Goal: Task Accomplishment & Management: Manage account settings

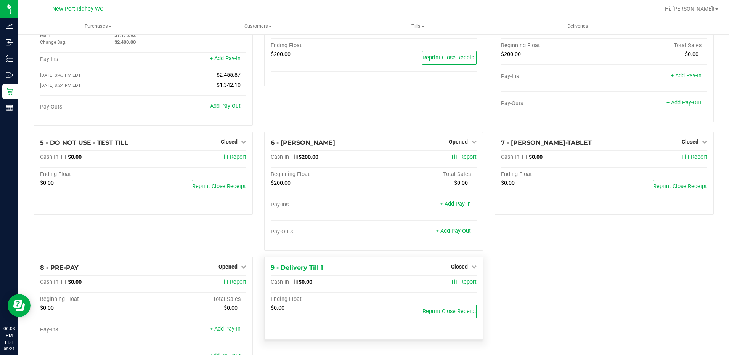
scroll to position [74, 0]
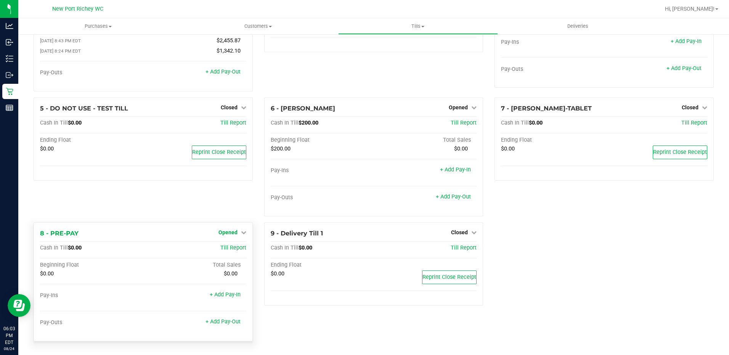
click at [242, 232] on icon at bounding box center [243, 232] width 5 height 5
click at [228, 247] on link "Close Till" at bounding box center [228, 248] width 21 height 6
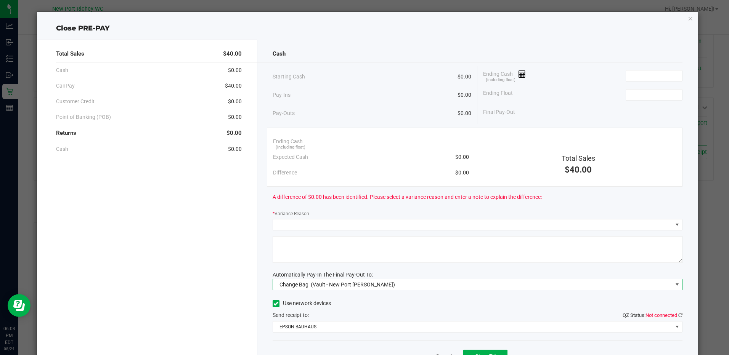
click at [674, 286] on span at bounding box center [677, 285] width 6 height 6
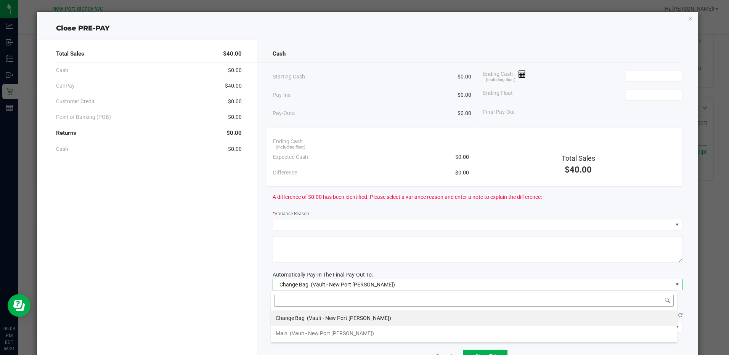
scroll to position [11, 406]
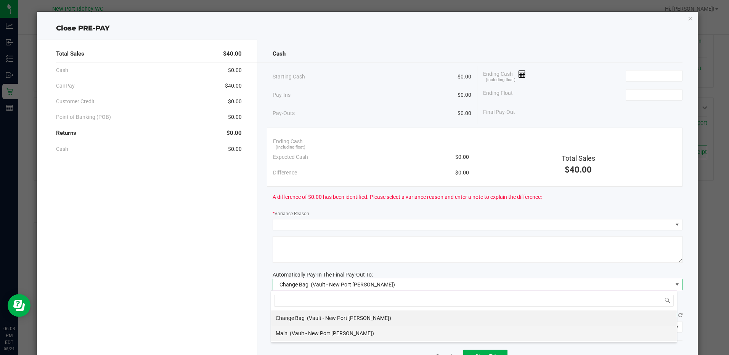
click at [364, 335] on li "Main (Vault - [GEOGRAPHIC_DATA][PERSON_NAME])" at bounding box center [474, 333] width 406 height 15
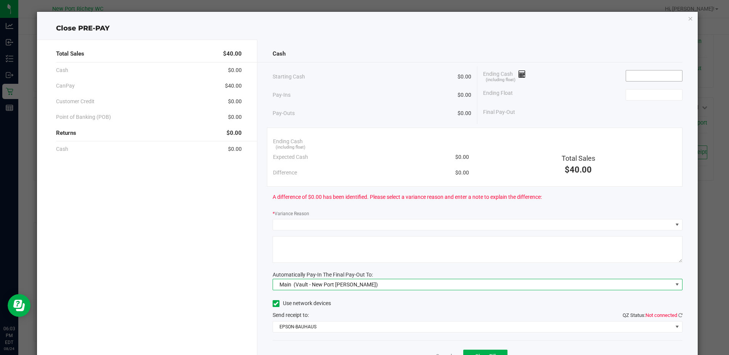
click at [639, 76] on input at bounding box center [654, 76] width 56 height 11
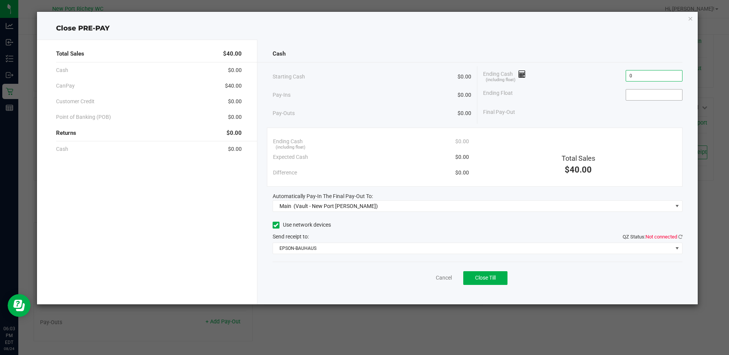
type input "$0.00"
click at [642, 96] on input at bounding box center [654, 95] width 56 height 11
type input "$0.00"
drag, startPoint x: 677, startPoint y: 249, endPoint x: 652, endPoint y: 253, distance: 25.2
click at [677, 249] on span at bounding box center [677, 248] width 6 height 6
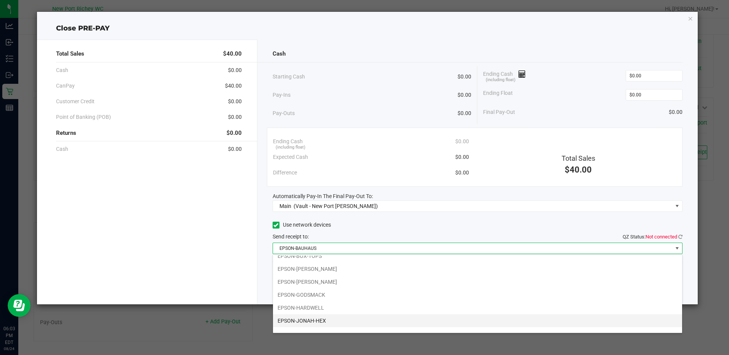
scroll to position [27, 0]
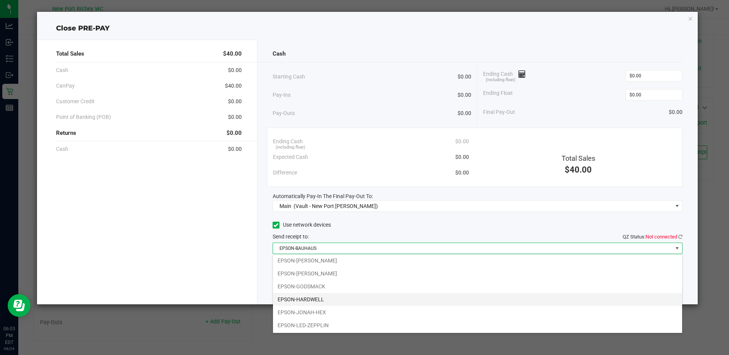
click at [302, 293] on li "EPSON-HARDWELL" at bounding box center [477, 299] width 409 height 13
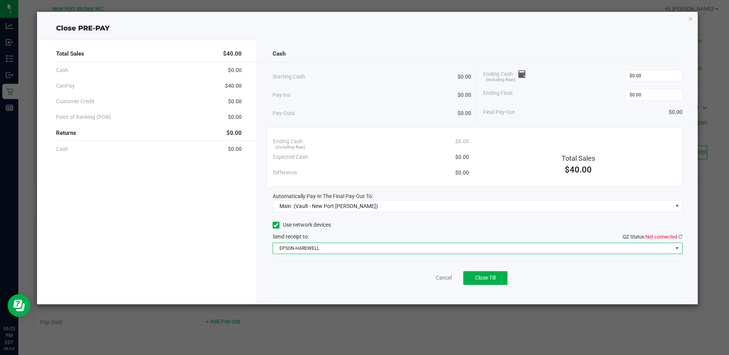
click at [682, 237] on div "Cash Starting Cash $0.00 Pay-Ins $0.00 Pay-Outs $0.00 Ending Cash (including fl…" at bounding box center [477, 172] width 440 height 265
click at [679, 236] on icon at bounding box center [680, 236] width 4 height 5
click at [494, 282] on button "Close Till" at bounding box center [485, 278] width 44 height 14
click at [676, 248] on span at bounding box center [677, 248] width 6 height 6
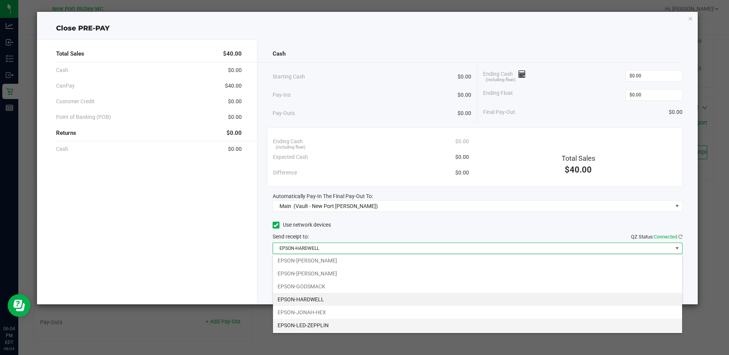
click at [322, 326] on li "EPSON-LED-ZEPPLIN" at bounding box center [477, 325] width 409 height 13
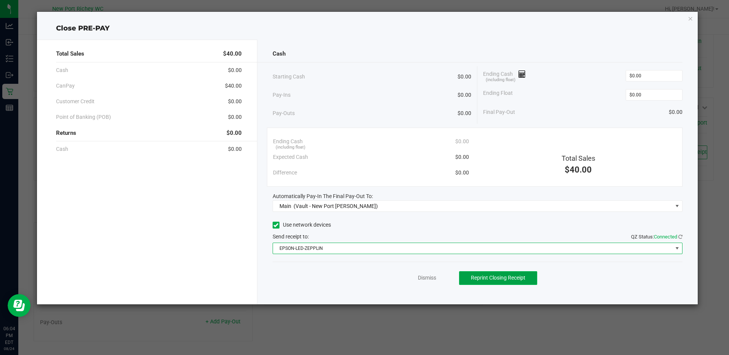
click at [513, 279] on span "Reprint Closing Receipt" at bounding box center [498, 278] width 55 height 6
click at [428, 278] on link "Dismiss" at bounding box center [427, 278] width 18 height 8
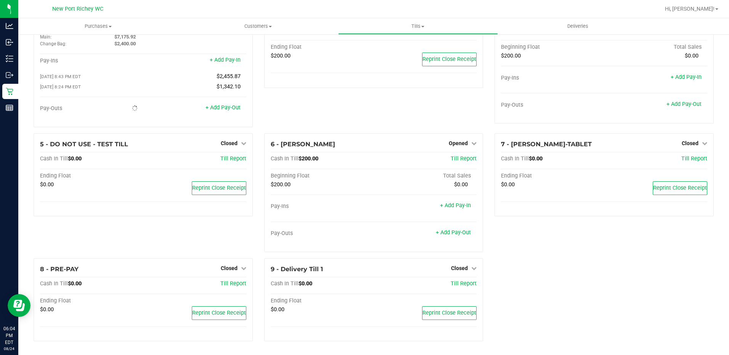
scroll to position [0, 0]
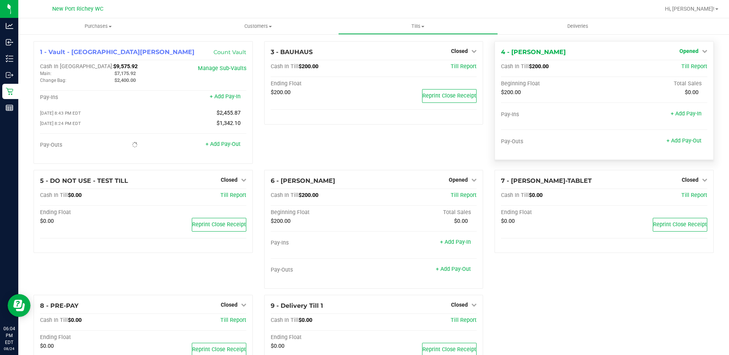
click at [702, 53] on icon at bounding box center [704, 50] width 5 height 5
click at [681, 66] on link "Close Till" at bounding box center [689, 67] width 21 height 6
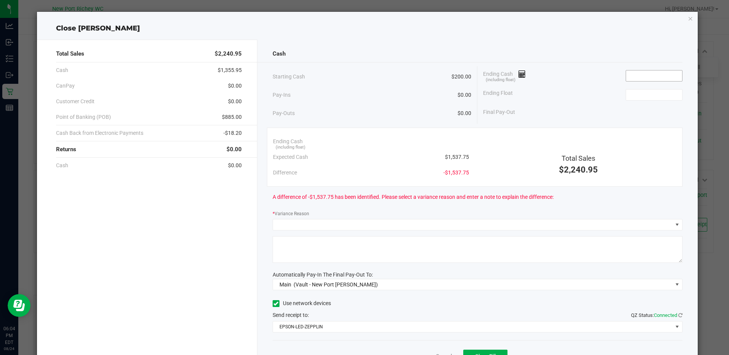
click at [632, 75] on input at bounding box center [654, 76] width 56 height 11
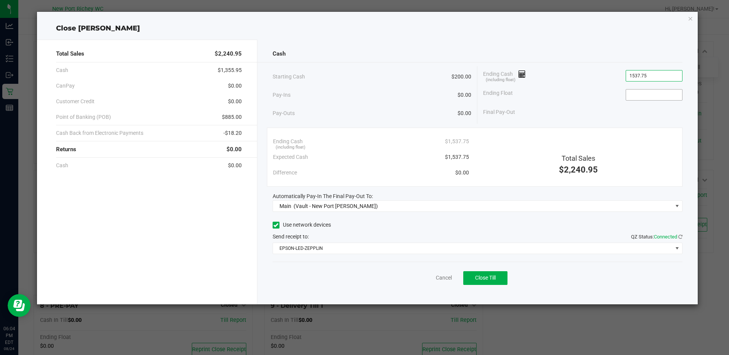
type input "$1,537.75"
click at [632, 93] on input at bounding box center [654, 95] width 56 height 11
type input "$200.00"
click at [476, 281] on button "Close Till" at bounding box center [485, 278] width 44 height 14
click at [427, 278] on link "Dismiss" at bounding box center [427, 278] width 18 height 8
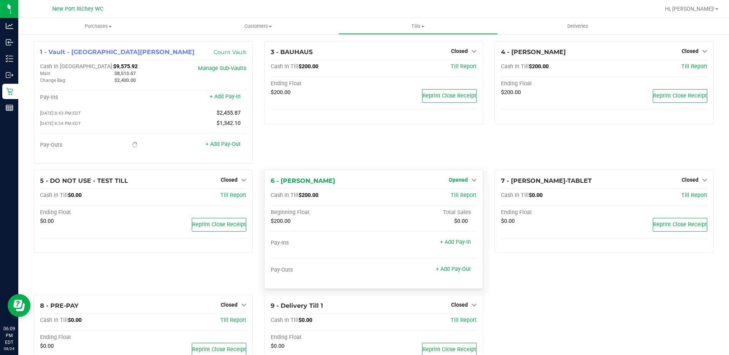
click at [471, 183] on icon at bounding box center [473, 179] width 5 height 5
click at [454, 197] on link "Close Till" at bounding box center [459, 196] width 21 height 6
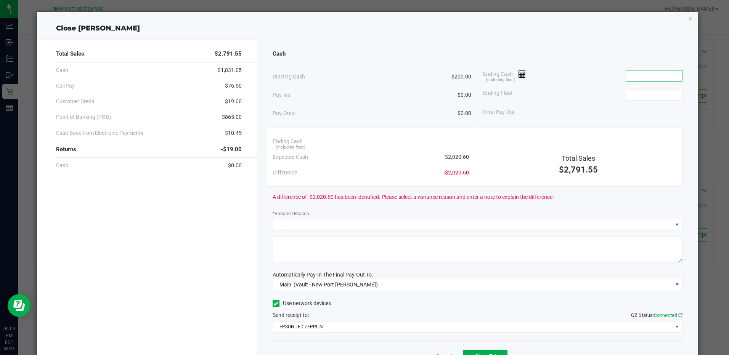
click at [637, 79] on input at bounding box center [654, 76] width 56 height 11
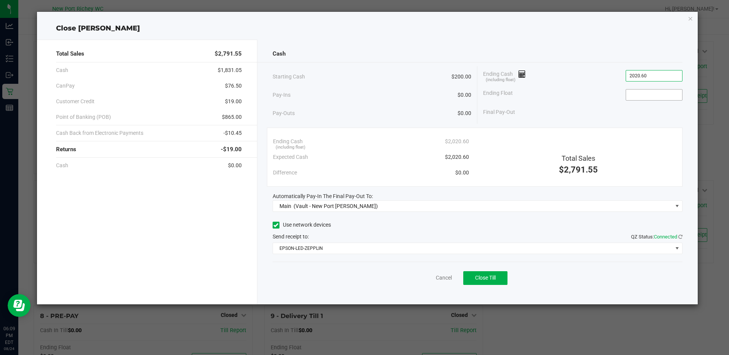
type input "$2,020.60"
click at [639, 95] on input at bounding box center [654, 95] width 56 height 11
type input "$200.00"
click at [492, 281] on span "Close Till" at bounding box center [485, 278] width 21 height 6
click at [427, 280] on link "Dismiss" at bounding box center [427, 278] width 18 height 8
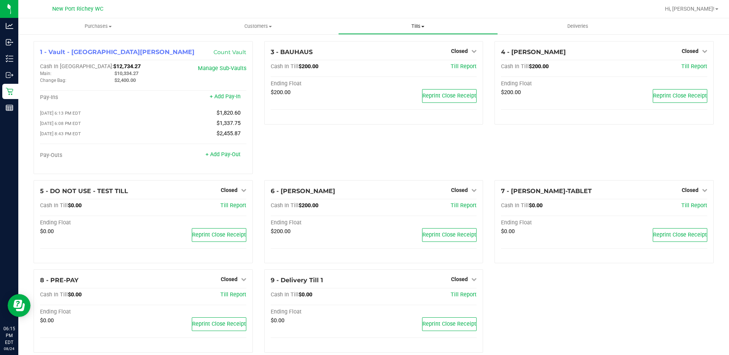
click at [424, 26] on span at bounding box center [422, 27] width 3 height 2
click at [381, 54] on span "Reconcile e-payments" at bounding box center [376, 55] width 76 height 6
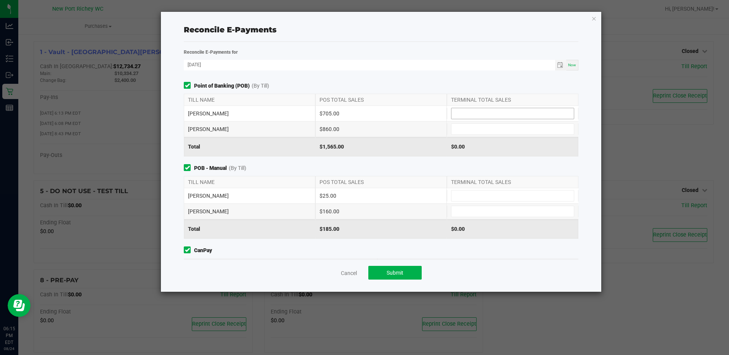
click at [456, 115] on input at bounding box center [512, 113] width 122 height 11
type input "$705.00"
click at [456, 129] on input at bounding box center [512, 129] width 122 height 11
type input "$860.00"
click at [483, 192] on input at bounding box center [512, 196] width 122 height 11
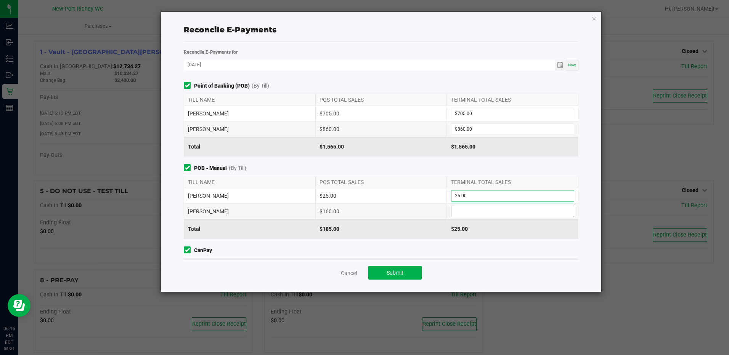
type input "$25.00"
click at [478, 210] on input at bounding box center [512, 211] width 122 height 11
type input "$160.00"
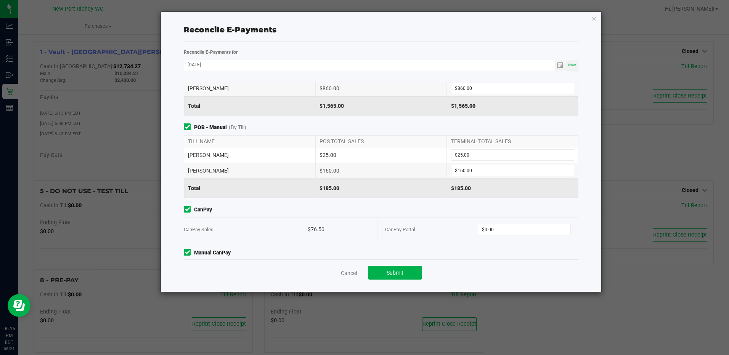
scroll to position [72, 0]
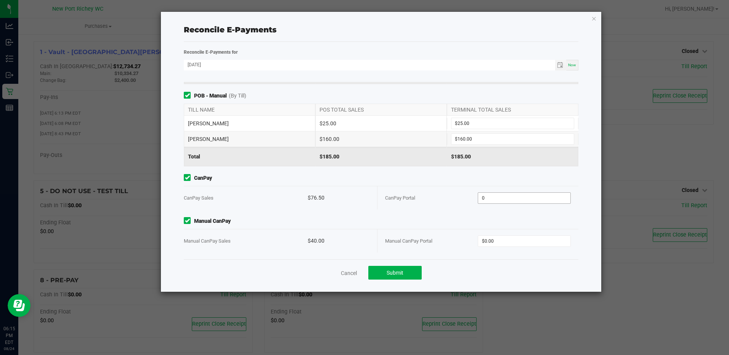
click at [496, 197] on input "0" at bounding box center [524, 198] width 92 height 11
type input "$76.50"
click at [493, 239] on input "0" at bounding box center [524, 241] width 92 height 11
type input "$40.00"
click at [389, 273] on span "Submit" at bounding box center [395, 273] width 17 height 6
